Goal: Navigation & Orientation: Find specific page/section

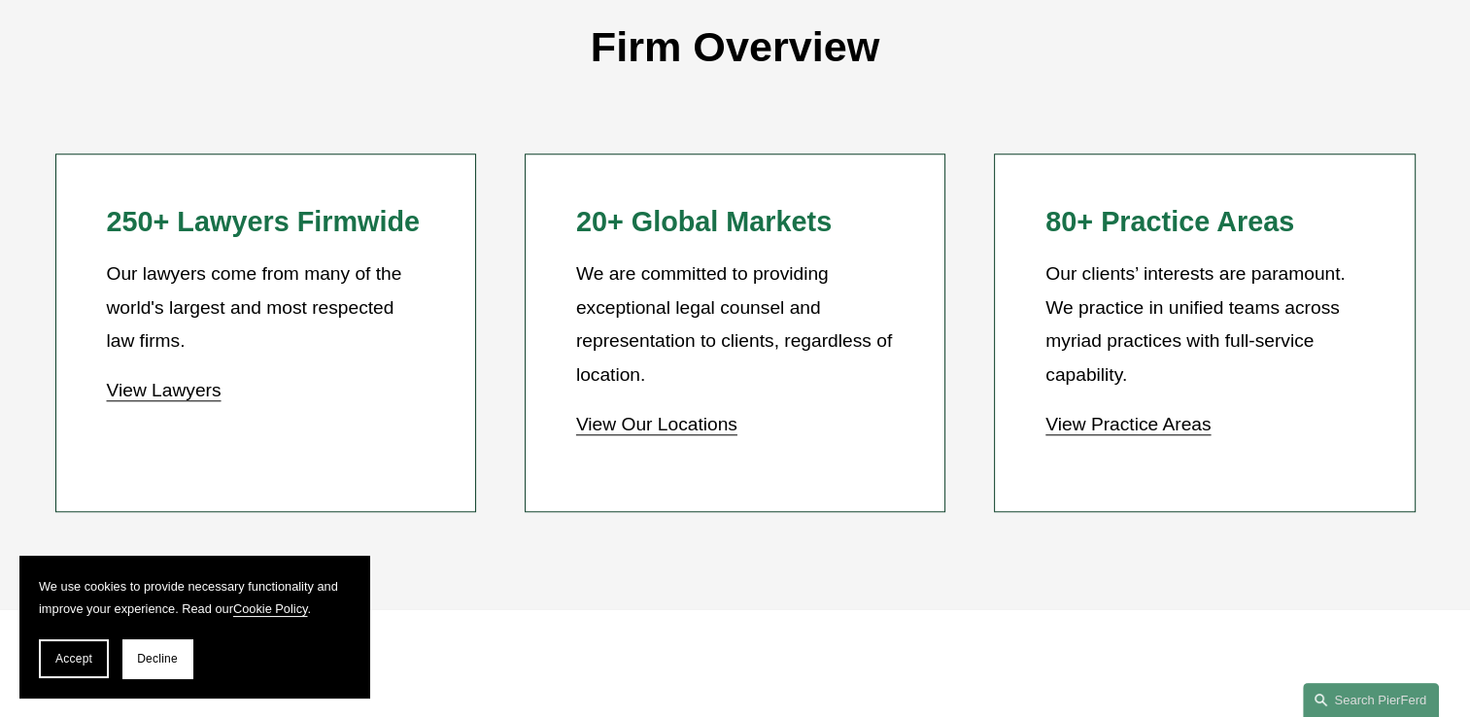
scroll to position [1749, 0]
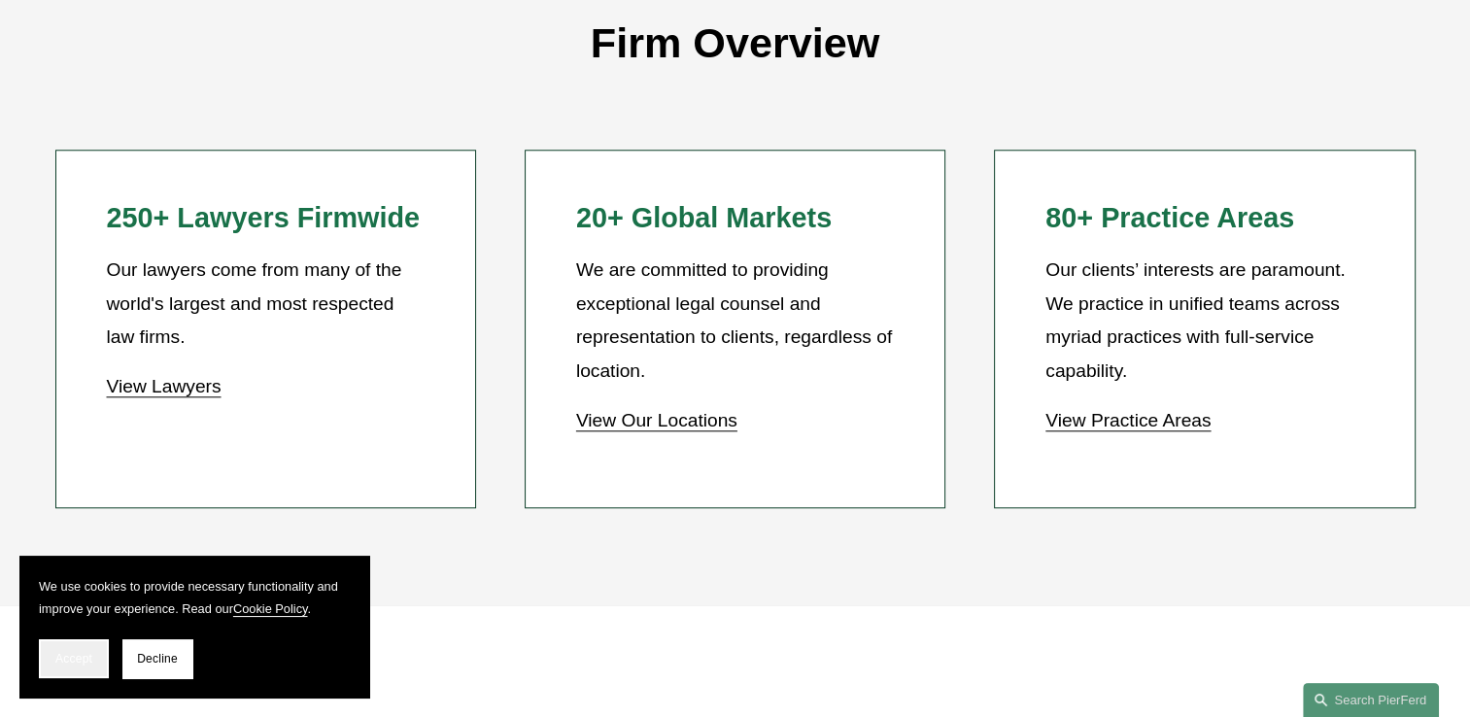
click at [74, 652] on span "Accept" at bounding box center [73, 659] width 37 height 14
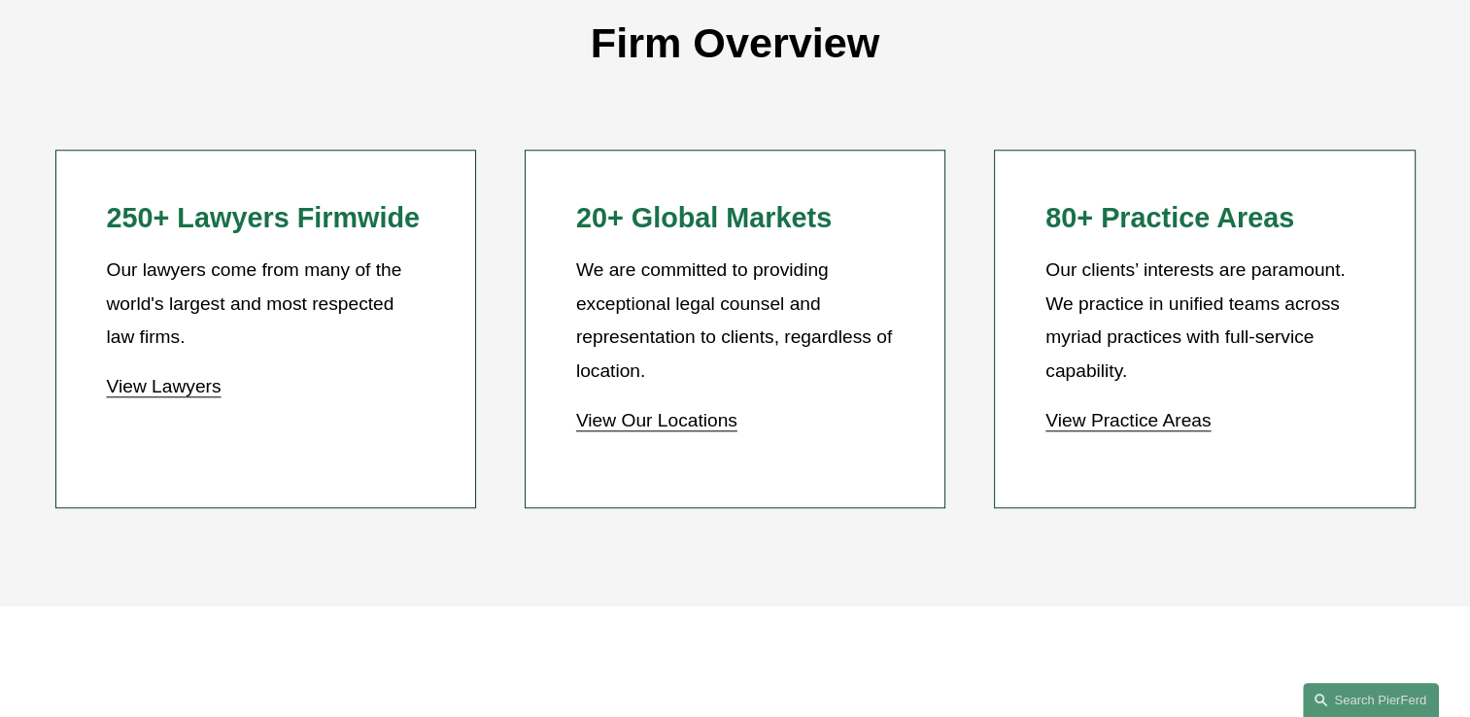
click at [1127, 424] on link "View Practice Areas" at bounding box center [1127, 420] width 165 height 20
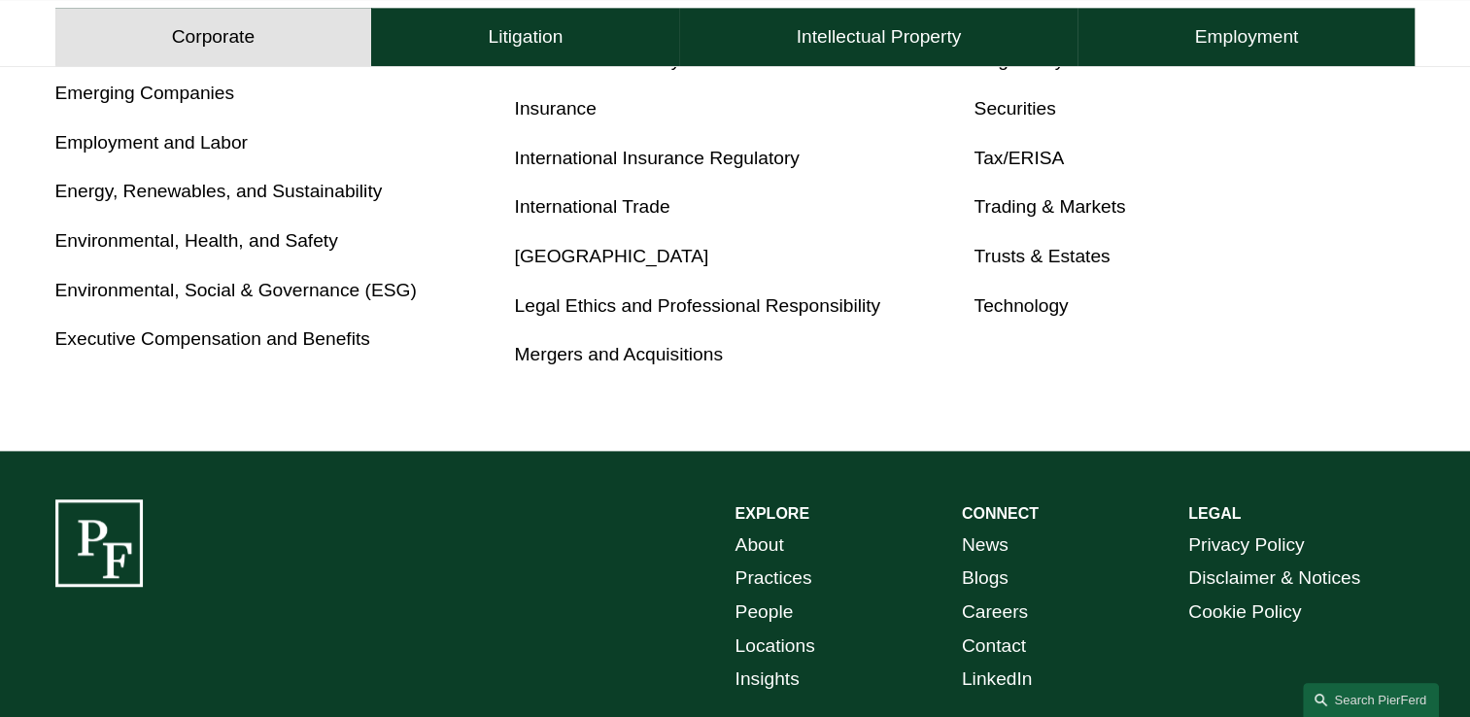
scroll to position [1417, 0]
